Goal: Information Seeking & Learning: Learn about a topic

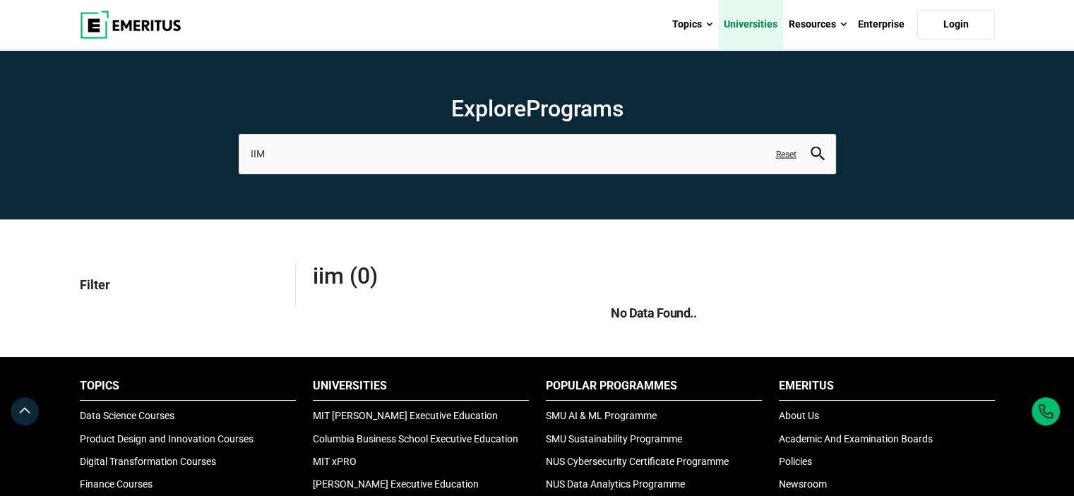
click at [777, 26] on link "Universities" at bounding box center [750, 24] width 65 height 49
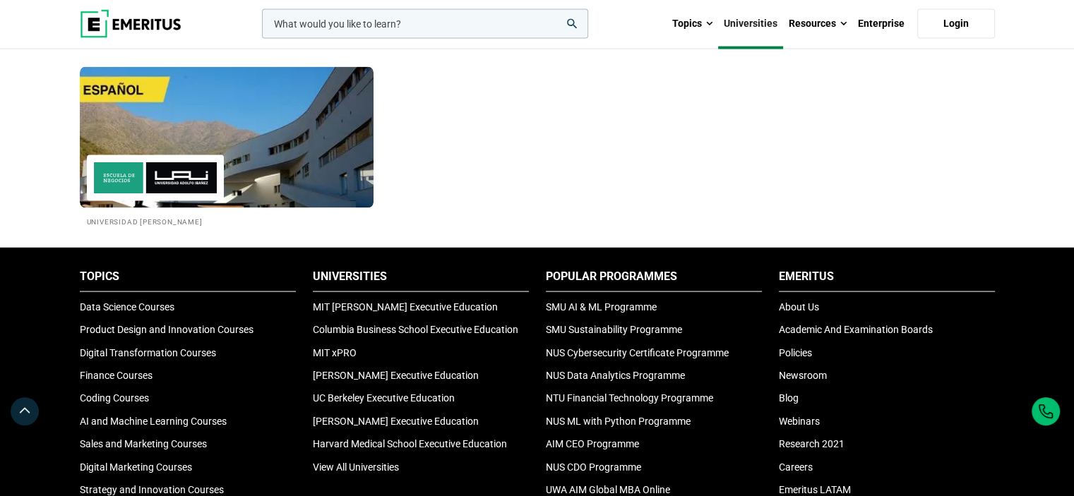
scroll to position [2754, 0]
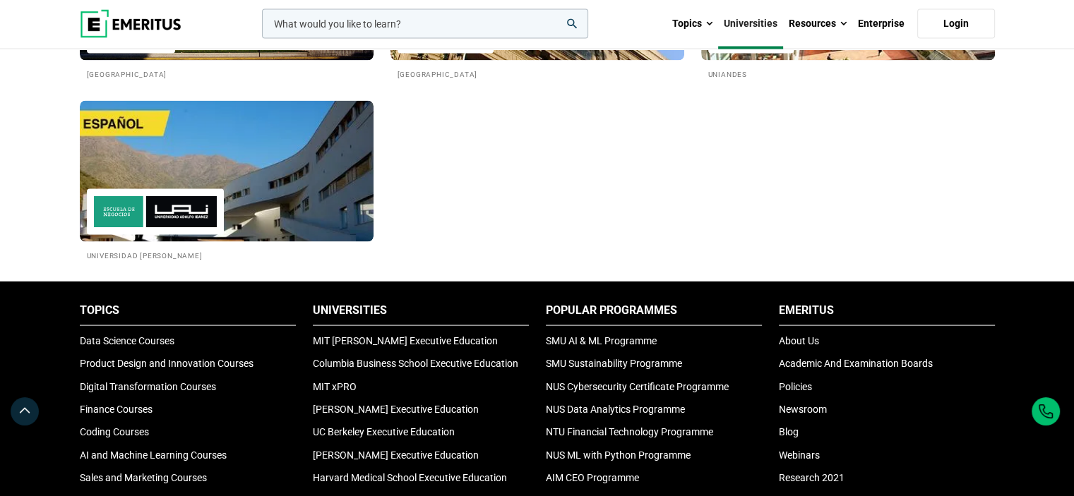
click at [768, 25] on link "Universities" at bounding box center [750, 23] width 65 height 49
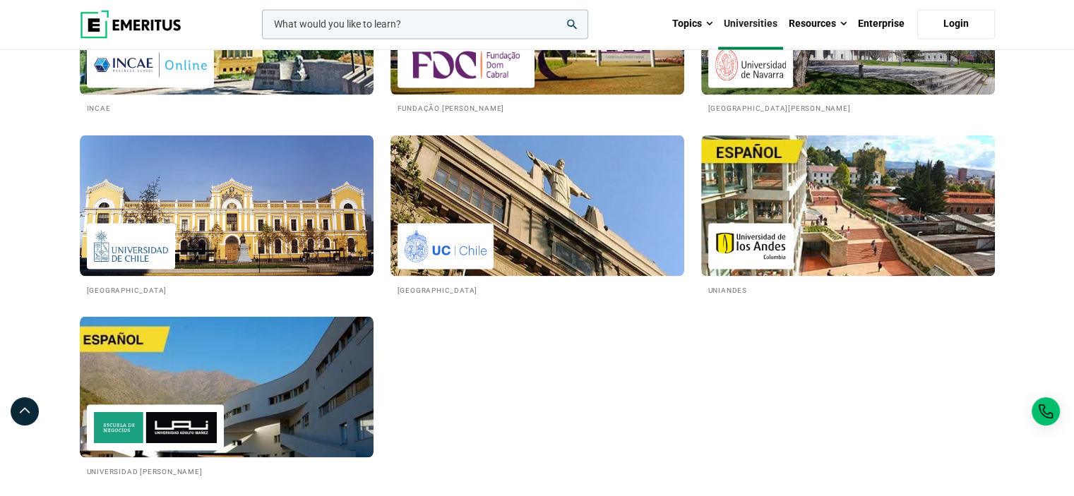
scroll to position [2754, 0]
